Goal: Information Seeking & Learning: Learn about a topic

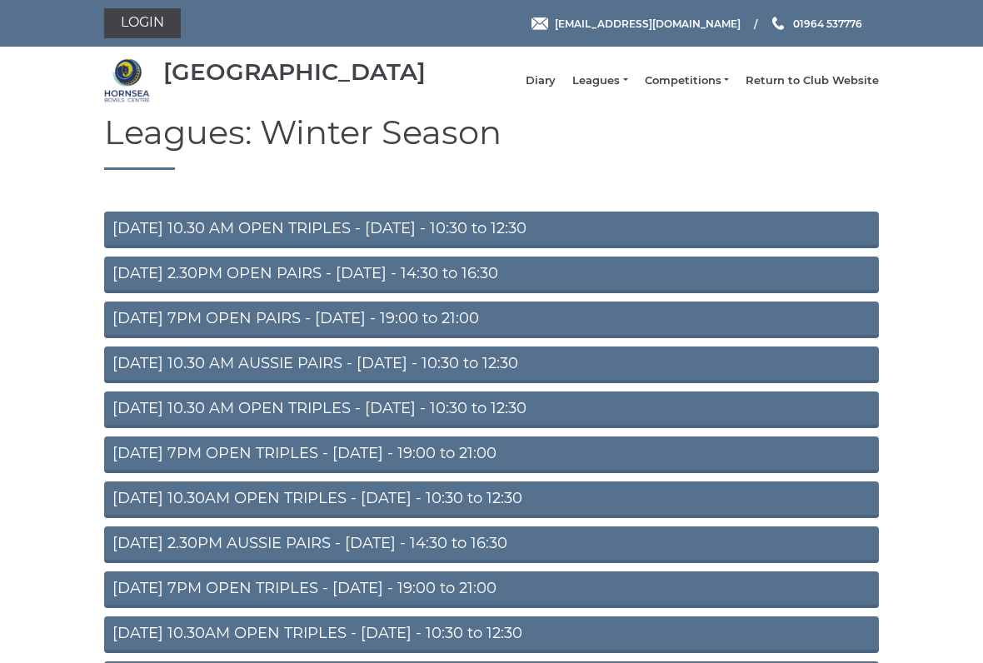
click at [617, 80] on li "Leagues Club leagues - Winter 2025-6 Club leagues - Summer 2025 Club leagues - …" at bounding box center [592, 81] width 72 height 32
click at [624, 88] on link "Leagues" at bounding box center [599, 80] width 55 height 15
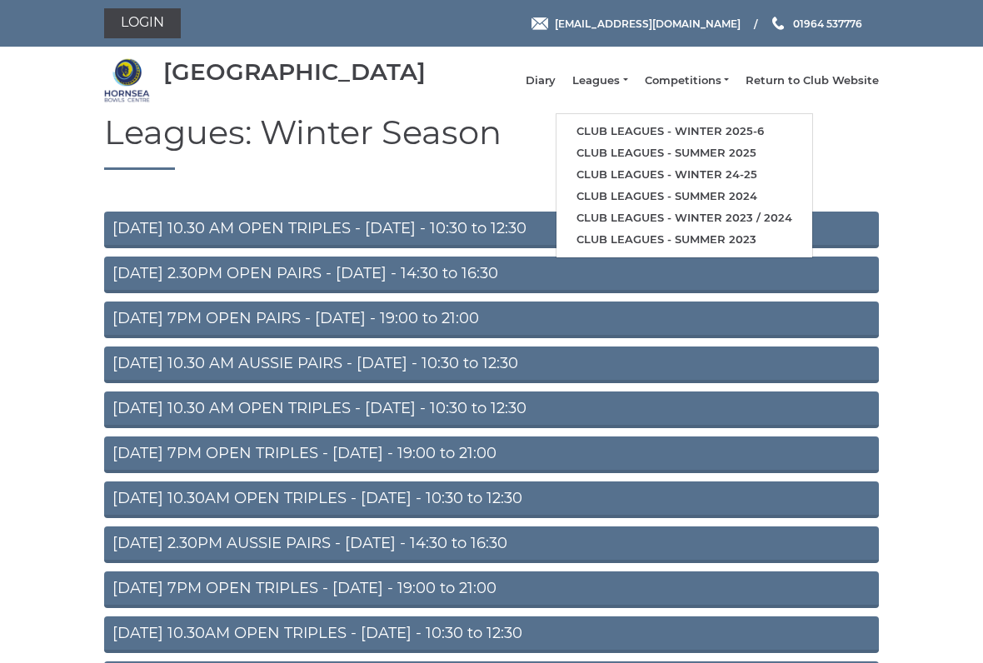
click at [716, 139] on link "Club leagues - Winter 2025-6" at bounding box center [685, 132] width 256 height 22
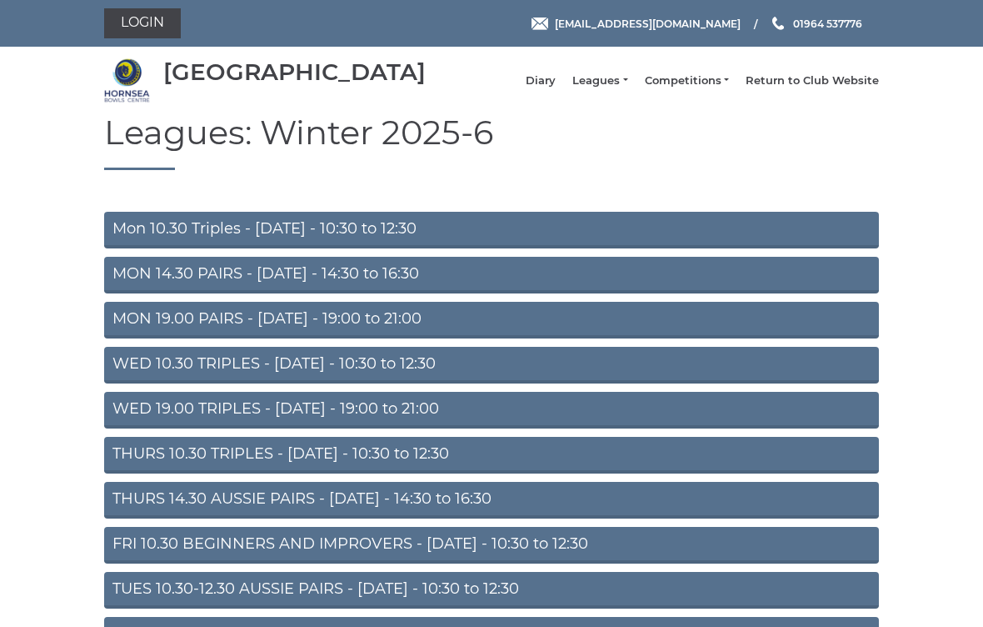
click at [492, 285] on link "MON 14.30 PAIRS - [DATE] - 14:30 to 16:30" at bounding box center [491, 275] width 775 height 37
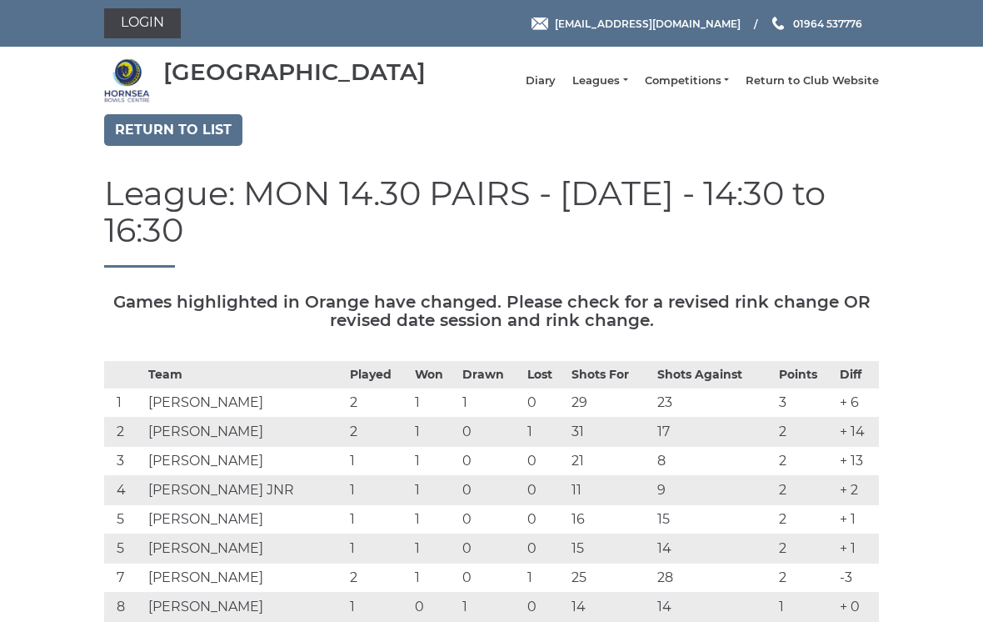
click at [192, 139] on link "Return to list" at bounding box center [173, 130] width 138 height 32
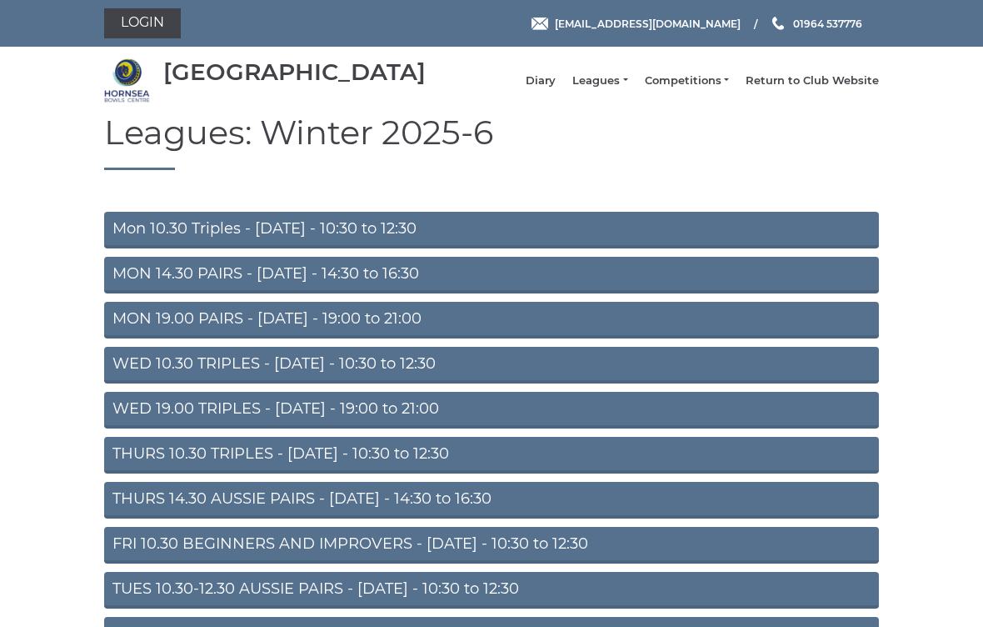
click at [557, 425] on link "WED 19.00 TRIPLES - Wednesday - 19:00 to 21:00" at bounding box center [491, 410] width 775 height 37
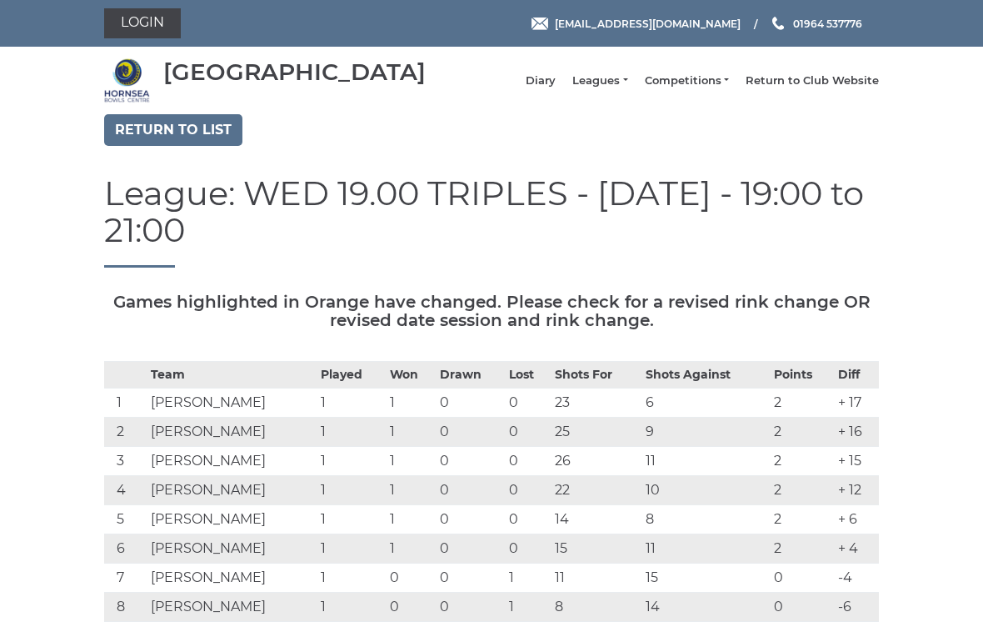
click at [572, 417] on td "23" at bounding box center [596, 402] width 91 height 29
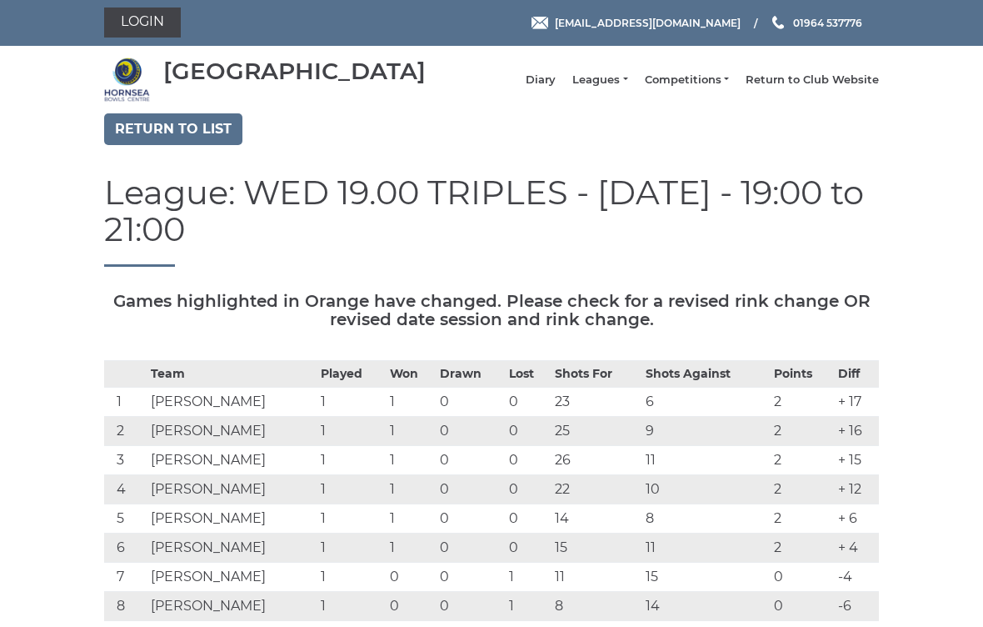
click at [179, 142] on link "Return to list" at bounding box center [173, 130] width 138 height 32
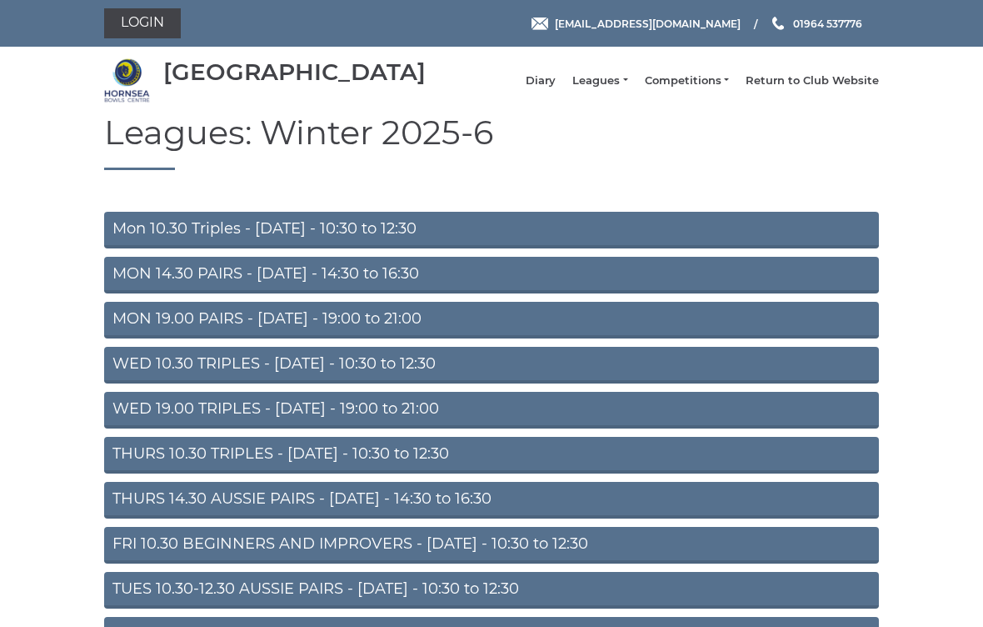
click at [476, 289] on link "MON 14.30 PAIRS - Monday - 14:30 to 16:30" at bounding box center [491, 275] width 775 height 37
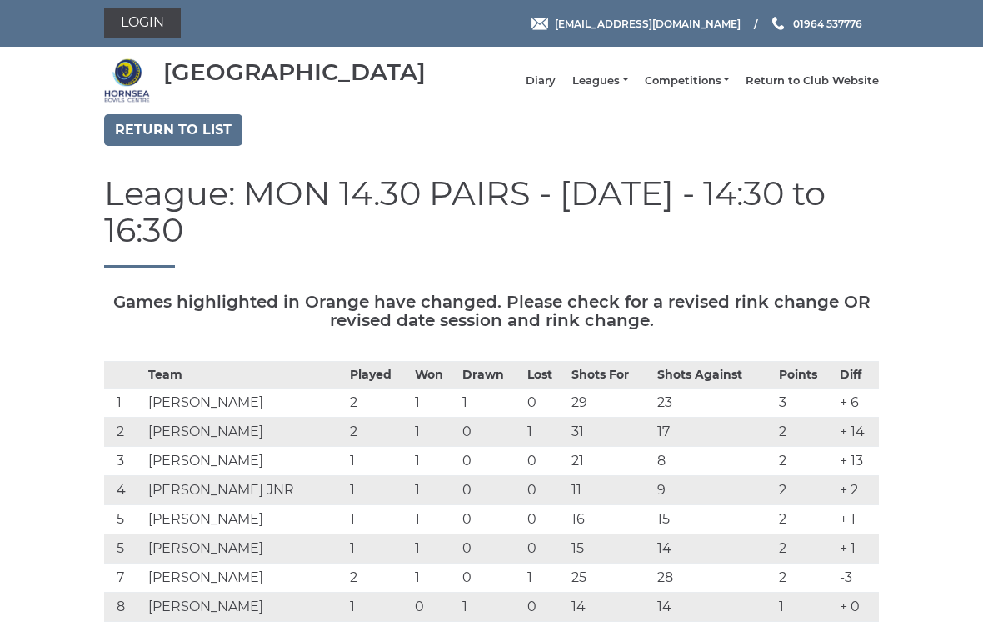
click at [192, 146] on link "Return to list" at bounding box center [173, 130] width 138 height 32
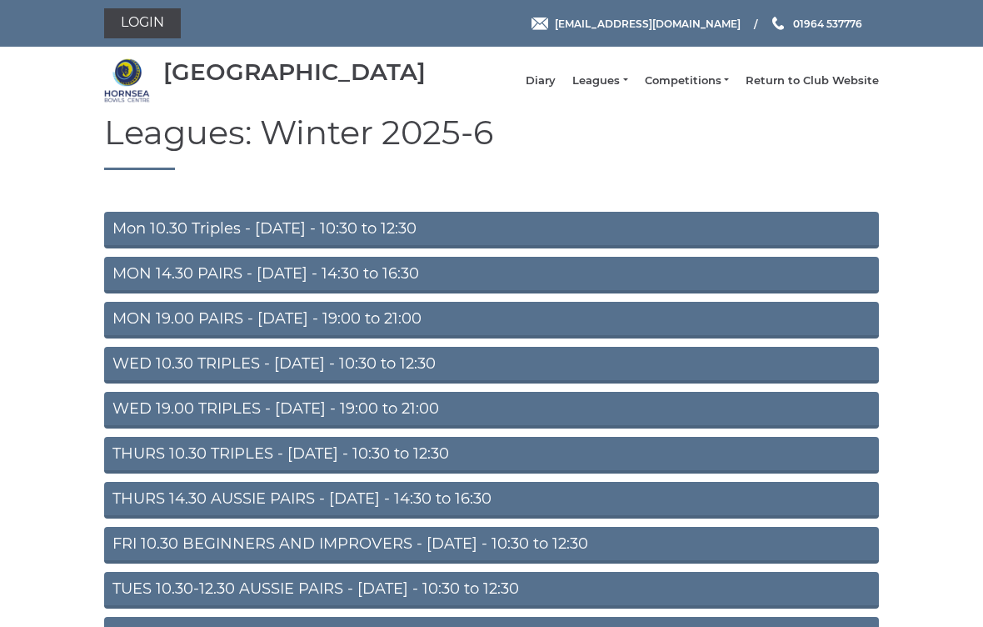
click at [486, 372] on link "WED 10.30 TRIPLES - [DATE] - 10:30 to 12:30" at bounding box center [491, 365] width 775 height 37
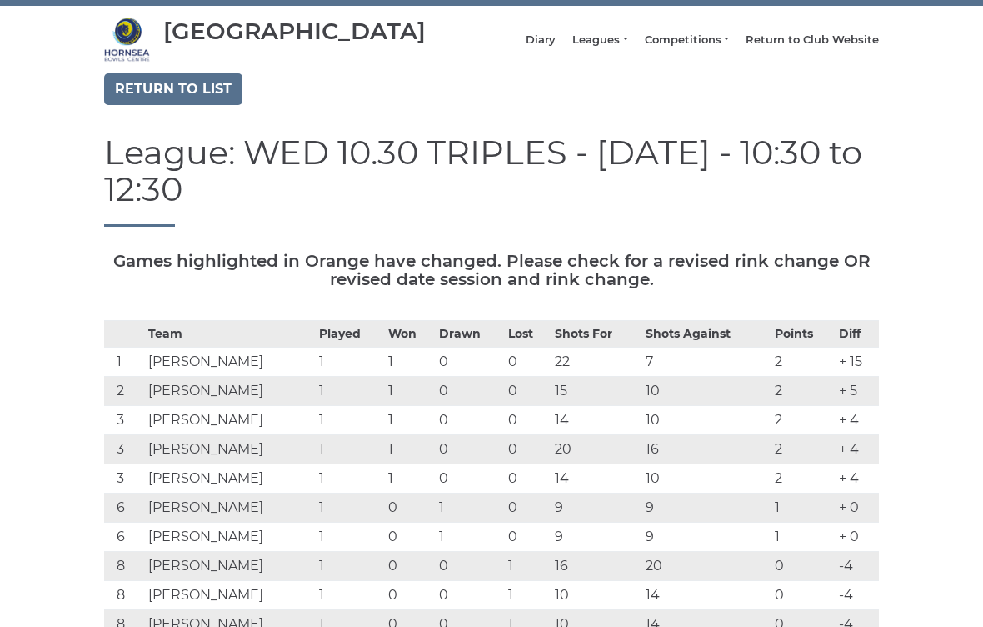
scroll to position [36, 0]
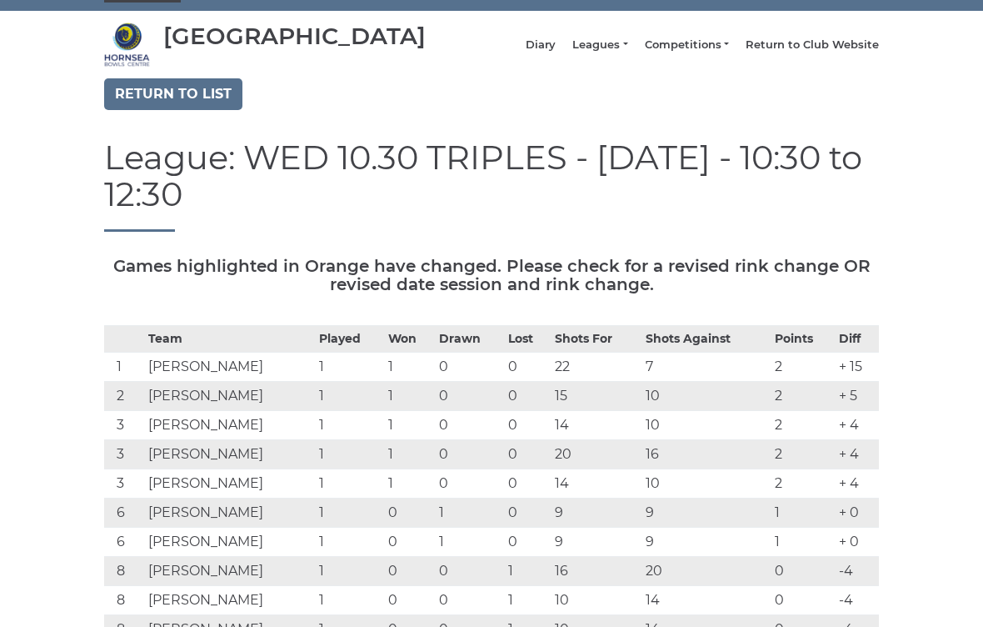
click at [169, 103] on link "Return to list" at bounding box center [173, 94] width 138 height 32
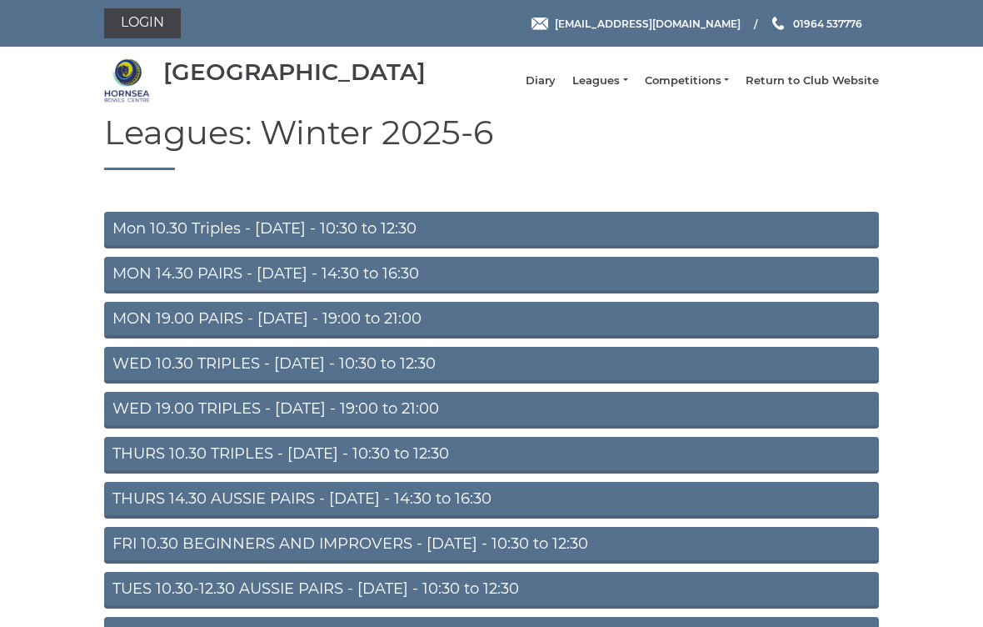
click at [514, 512] on link "THURS 14.30 AUSSIE PAIRS - Thursday - 14:30 to 16:30" at bounding box center [491, 500] width 775 height 37
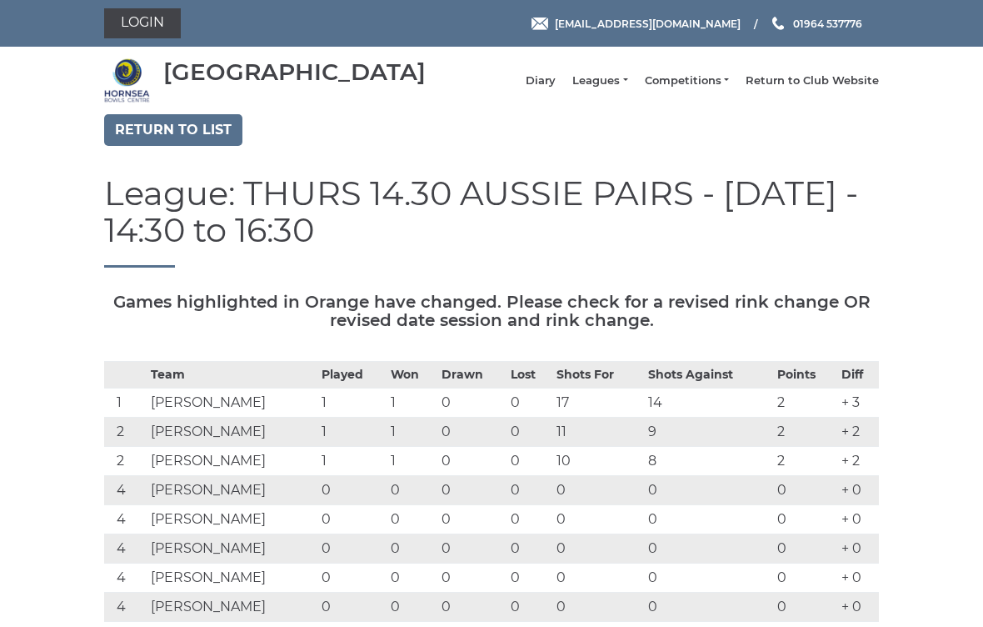
click at [154, 146] on link "Return to list" at bounding box center [173, 130] width 138 height 32
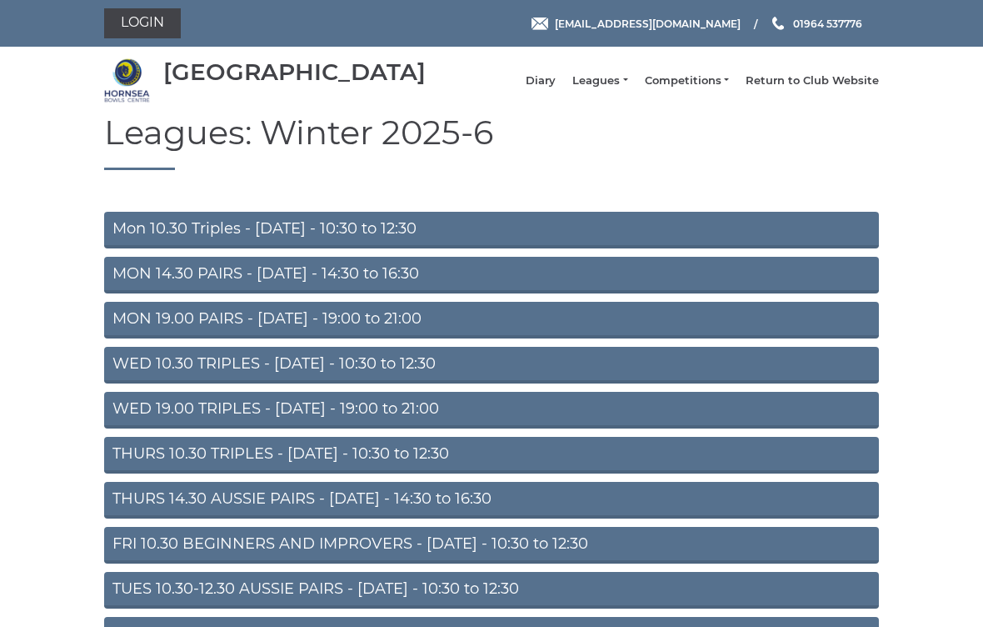
click at [518, 465] on link "THURS 10.30 TRIPLES - [DATE] - 10:30 to 12:30" at bounding box center [491, 455] width 775 height 37
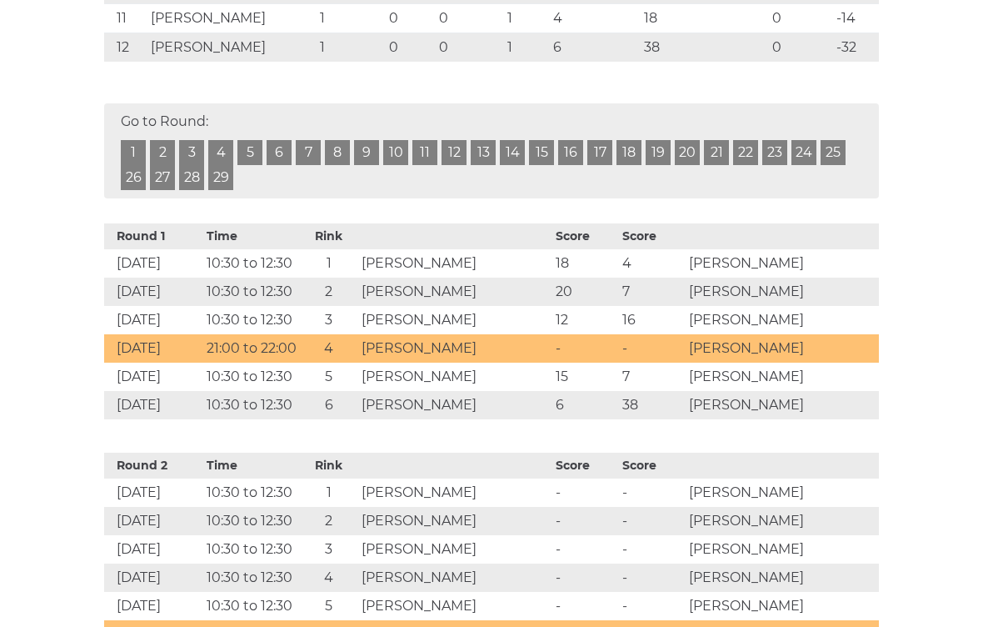
scroll to position [677, 0]
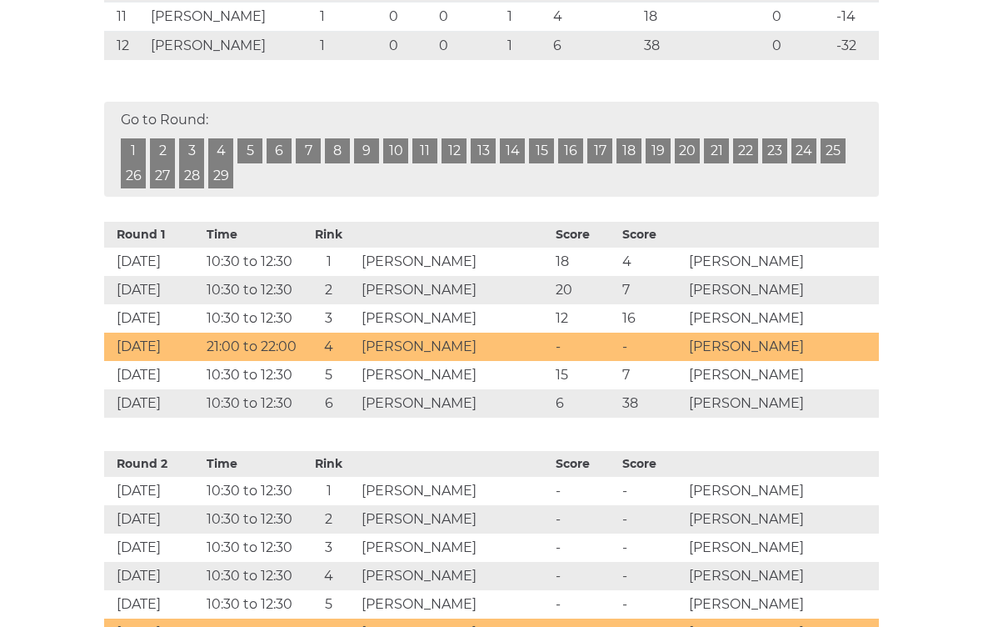
click at [682, 578] on td "-" at bounding box center [651, 576] width 67 height 28
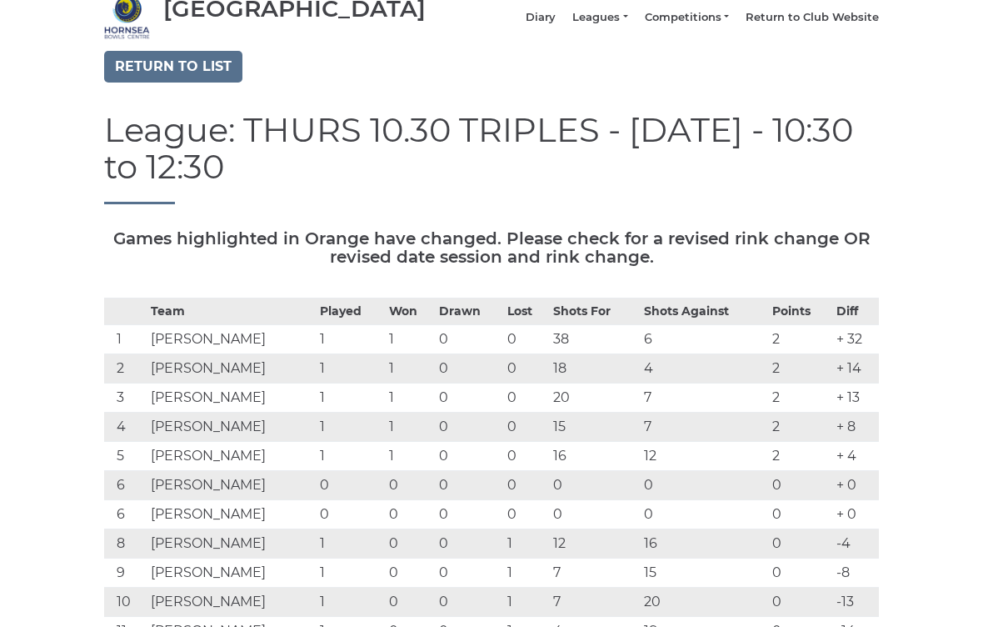
scroll to position [0, 0]
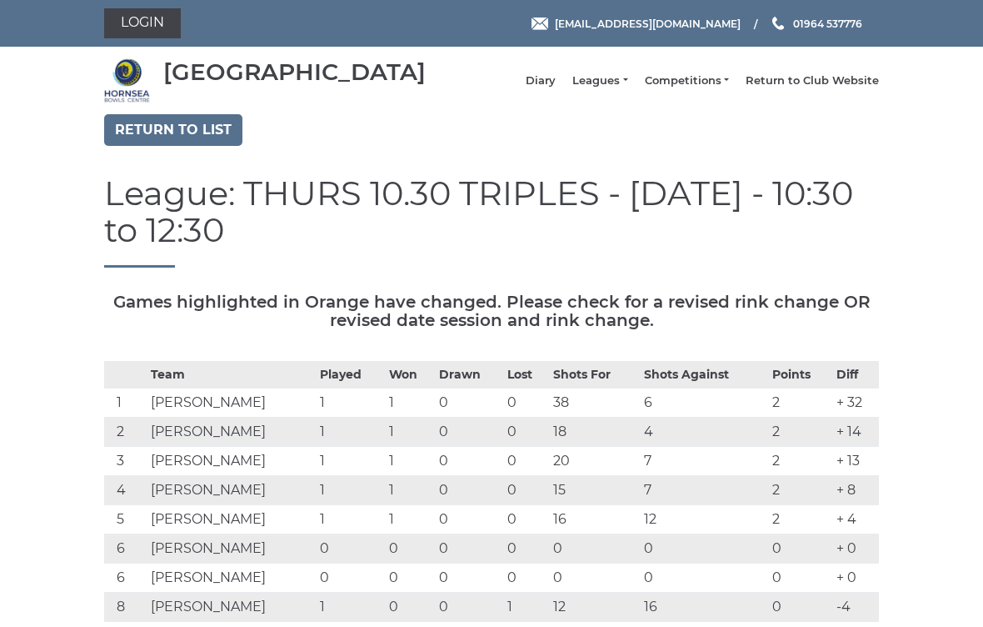
click at [192, 137] on link "Return to list" at bounding box center [173, 130] width 138 height 32
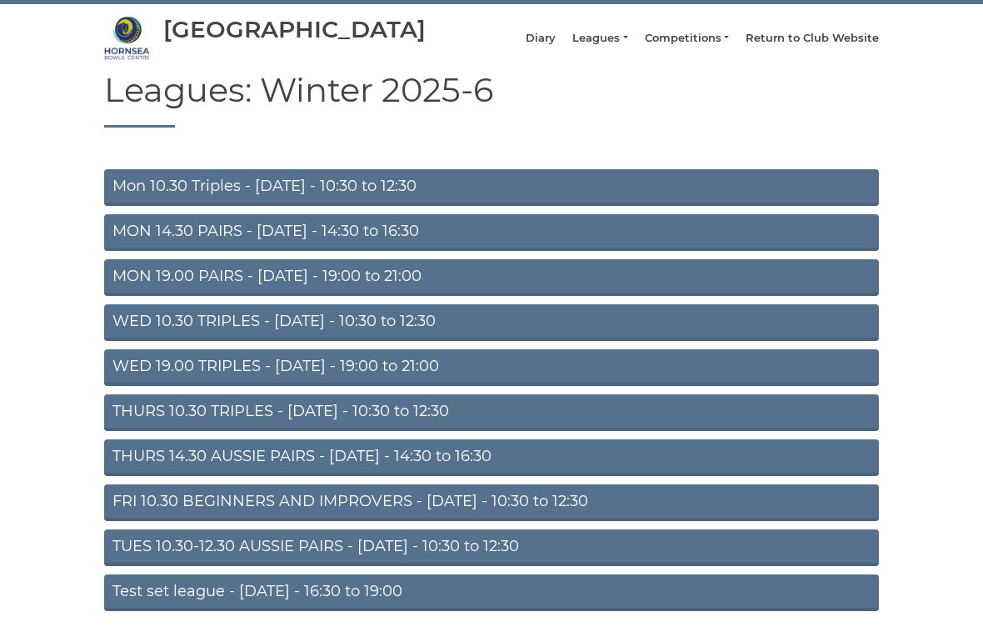
scroll to position [99, 0]
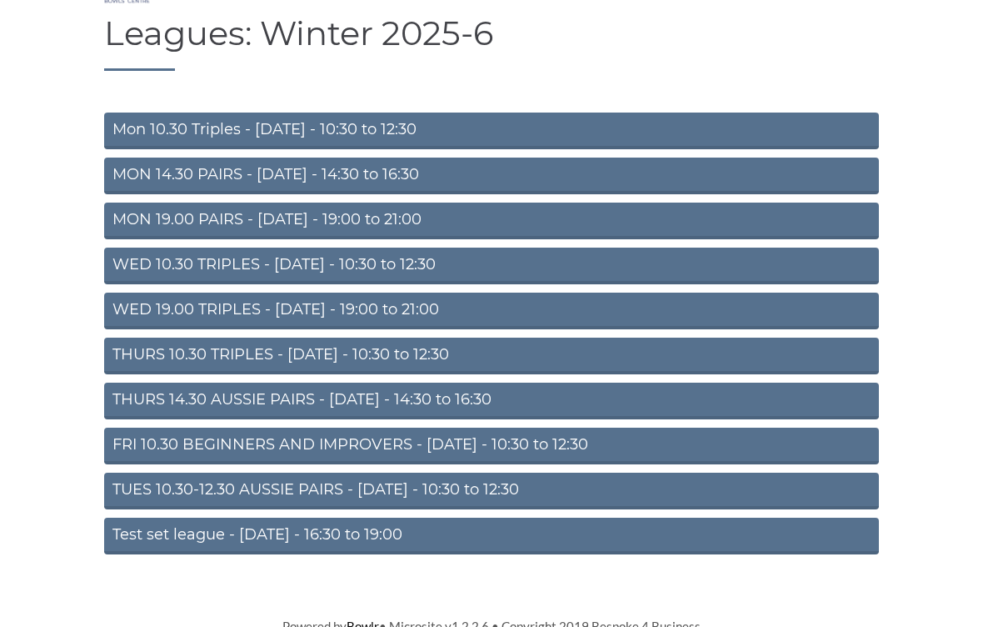
click at [565, 509] on link "TUES 10.30-12.30 AUSSIE PAIRS - [DATE] - 10:30 to 12:30" at bounding box center [491, 490] width 775 height 37
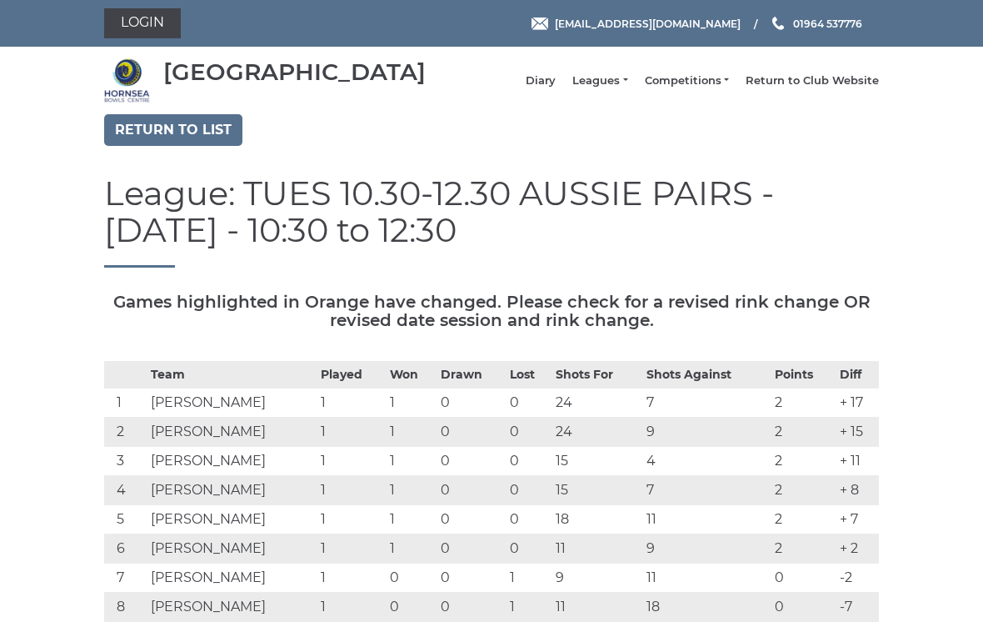
click at [190, 142] on link "Return to list" at bounding box center [173, 130] width 138 height 32
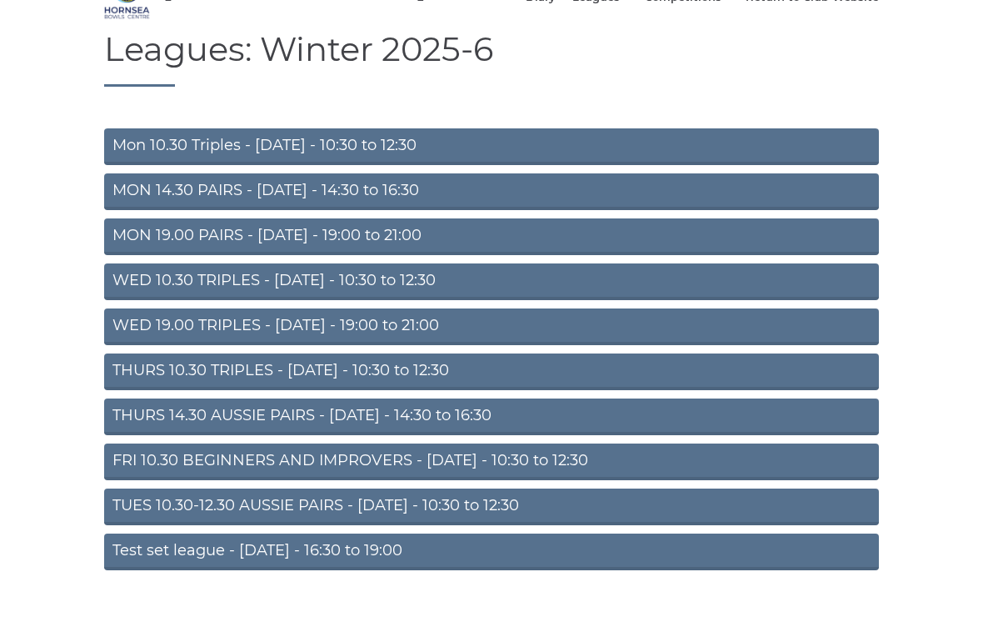
scroll to position [99, 0]
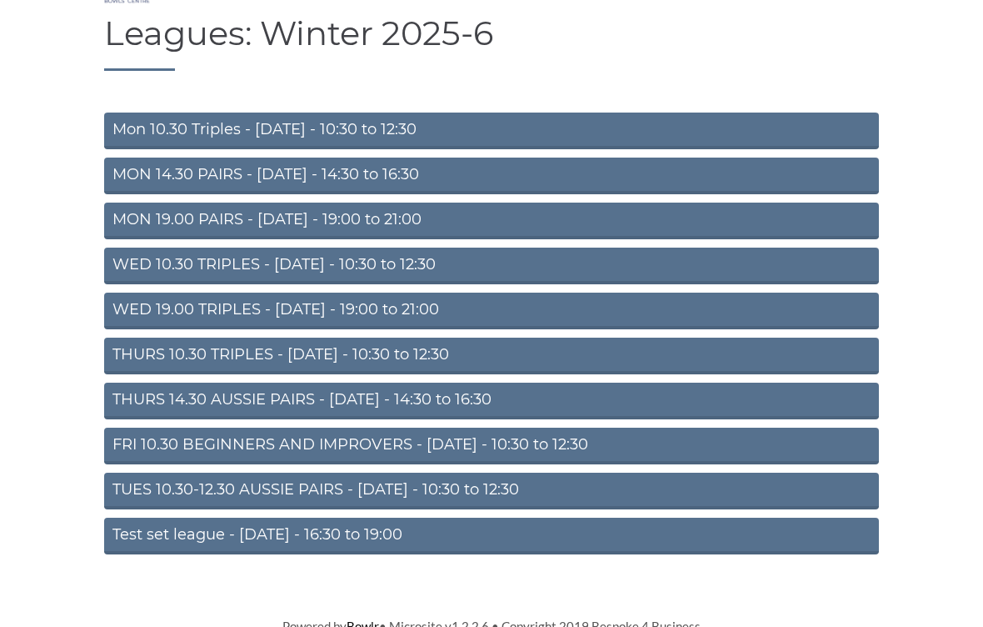
click at [551, 457] on link "FRI 10.30 BEGINNERS AND IMPROVERS - Friday - 10:30 to 12:30" at bounding box center [491, 445] width 775 height 37
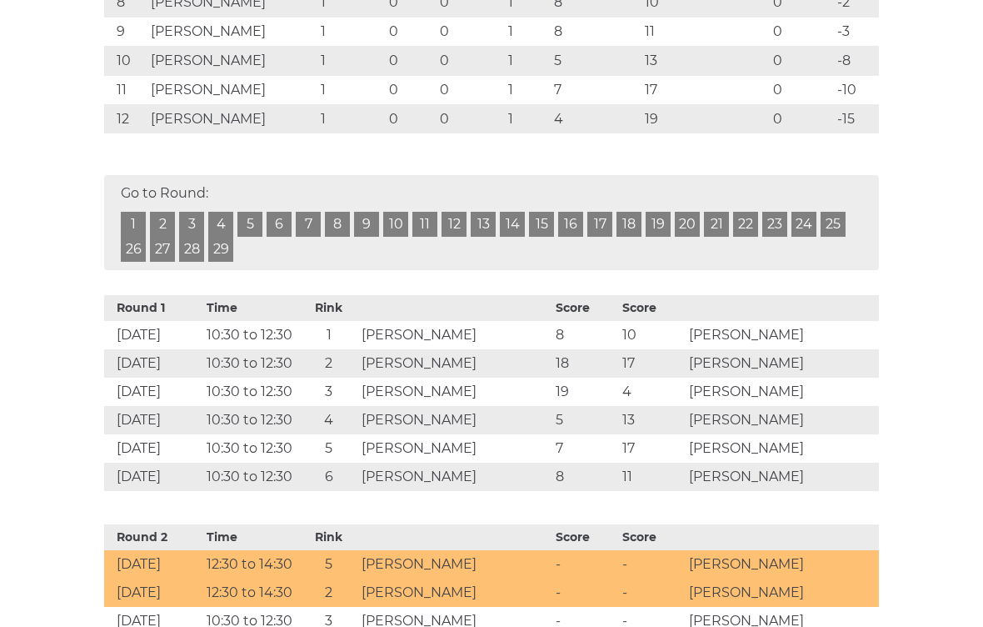
scroll to position [587, 0]
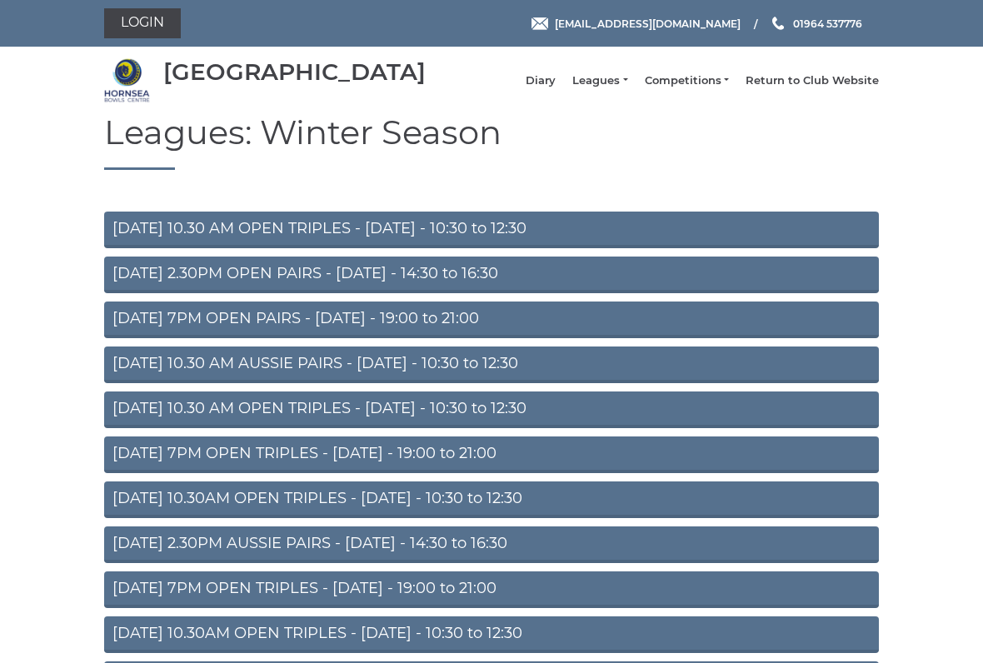
scroll to position [18, 0]
